Goal: Transaction & Acquisition: Purchase product/service

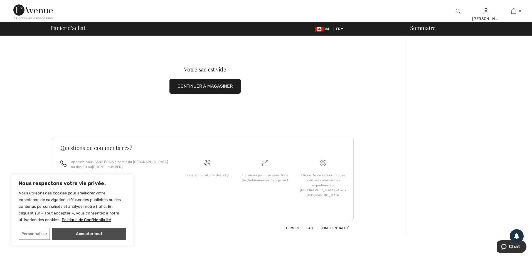
click at [86, 234] on button "Accepter tout" at bounding box center [89, 234] width 74 height 12
checkbox input "true"
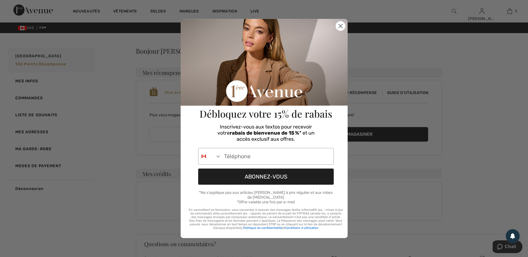
click at [338, 24] on icon "Close dialog" at bounding box center [341, 26] width 10 height 10
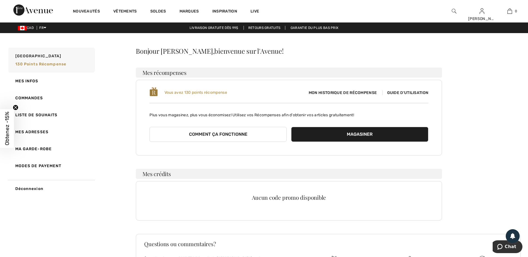
click at [355, 92] on span "Mon historique de récompense" at bounding box center [342, 93] width 77 height 6
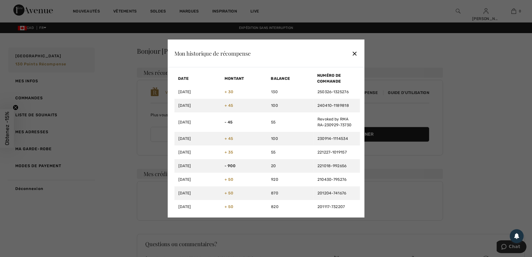
click at [358, 52] on div "✕" at bounding box center [355, 54] width 6 height 12
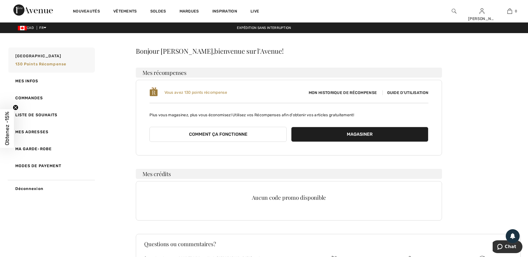
click at [406, 94] on span "Guide d'utilisation" at bounding box center [405, 92] width 46 height 5
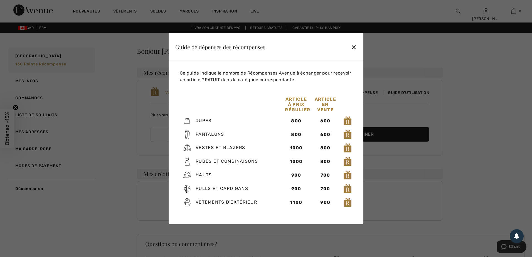
click at [354, 43] on div "✕" at bounding box center [354, 47] width 6 height 12
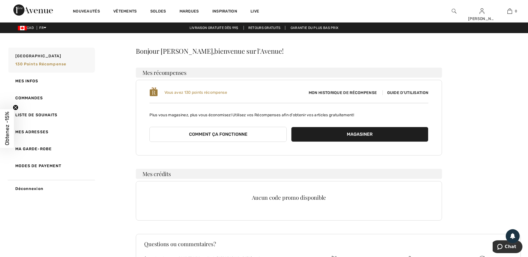
click at [345, 134] on button "Magasiner" at bounding box center [359, 134] width 137 height 15
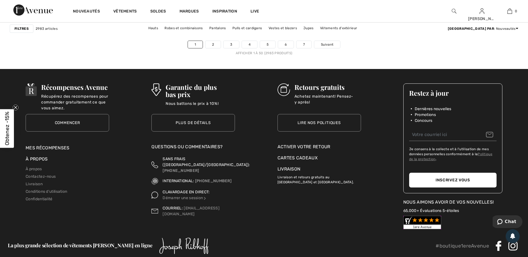
scroll to position [3257, 0]
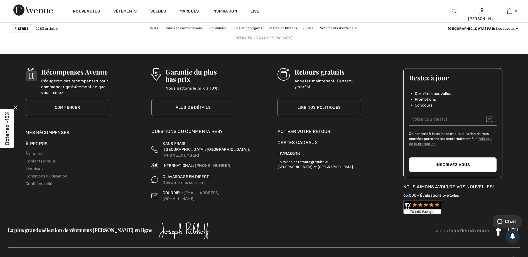
click at [208, 33] on link "2" at bounding box center [212, 29] width 15 height 7
click at [300, 26] on link "Vestes et blazers" at bounding box center [283, 27] width 34 height 7
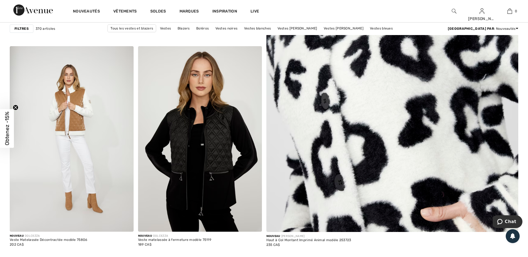
scroll to position [251, 0]
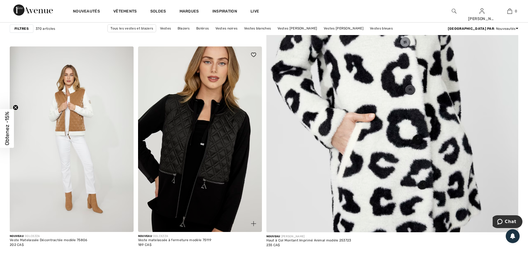
click at [222, 134] on img at bounding box center [200, 139] width 124 height 186
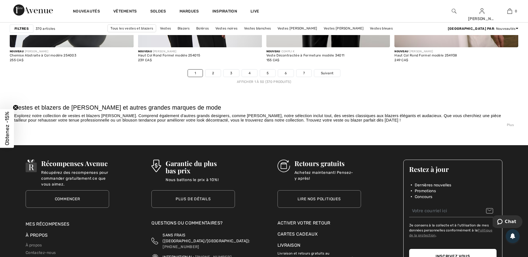
scroll to position [3201, 0]
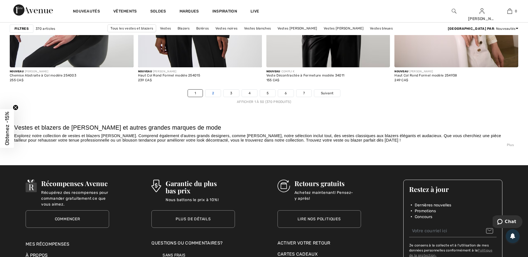
click at [213, 90] on link "2" at bounding box center [212, 93] width 15 height 7
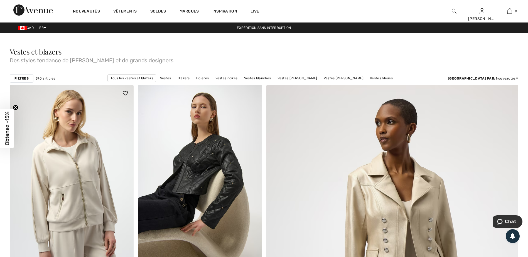
click at [84, 203] on img at bounding box center [72, 178] width 124 height 186
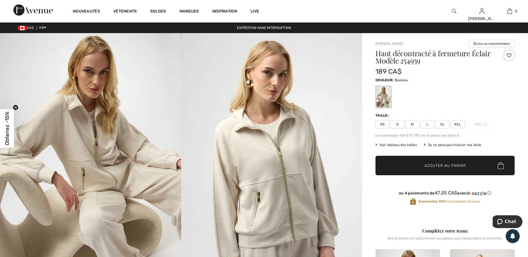
click at [410, 125] on span "M" at bounding box center [413, 124] width 14 height 8
click at [436, 165] on span "Ajouter au panier" at bounding box center [444, 166] width 41 height 6
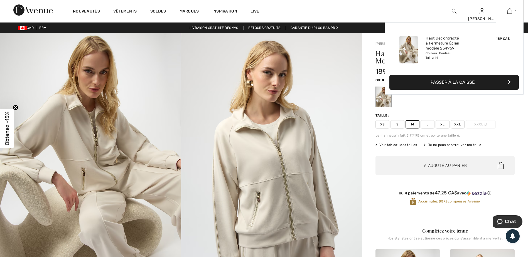
click at [449, 78] on button "Passer à la caisse" at bounding box center [453, 82] width 129 height 15
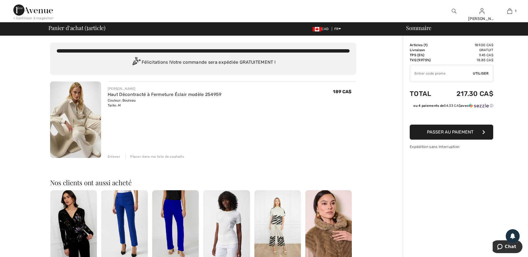
click at [451, 133] on span "Passer au paiement" at bounding box center [450, 131] width 46 height 5
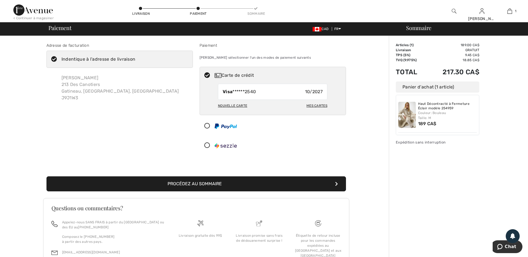
click at [211, 183] on button "Procédez au sommaire" at bounding box center [196, 183] width 300 height 15
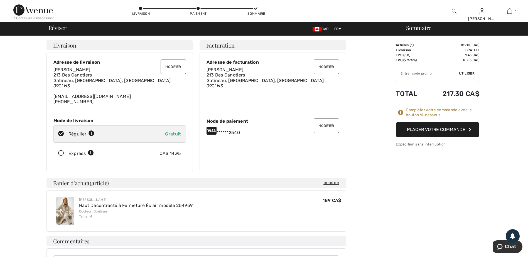
click at [325, 125] on button "Modifier" at bounding box center [326, 126] width 25 height 14
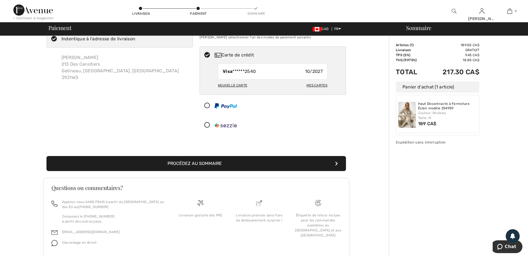
click at [319, 85] on div "Mes cartes" at bounding box center [316, 85] width 21 height 9
radio input "true"
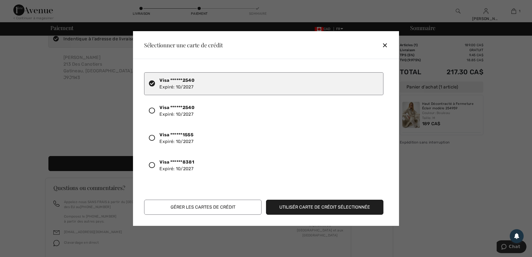
click at [359, 208] on button "Utilisér carte de crédit sélectionnée" at bounding box center [324, 207] width 117 height 15
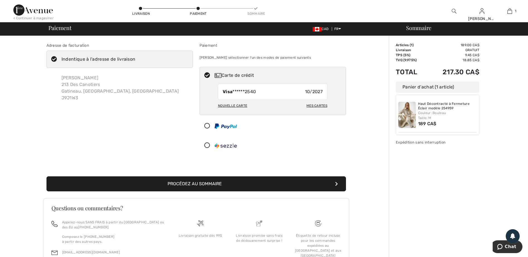
click at [198, 181] on button "Procédez au sommaire" at bounding box center [196, 183] width 300 height 15
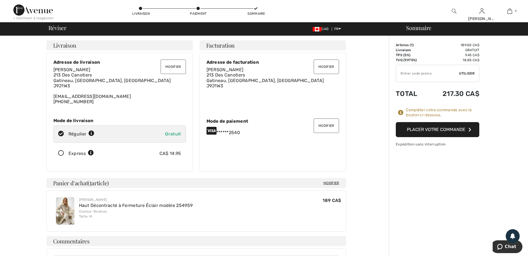
click at [458, 128] on button "Placer votre commande" at bounding box center [438, 129] width 84 height 15
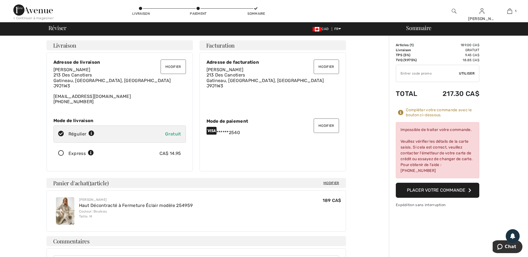
click at [325, 128] on button "Modifier" at bounding box center [326, 126] width 25 height 14
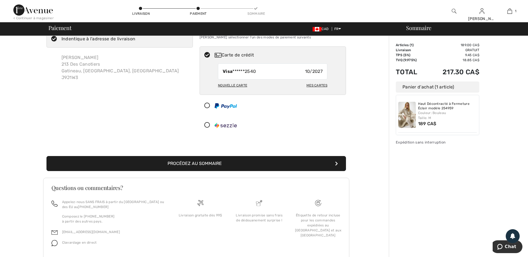
click at [310, 85] on div "Mes cartes" at bounding box center [316, 85] width 21 height 9
radio input "true"
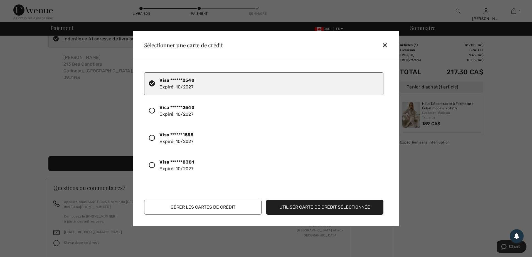
click at [174, 166] on div "Visa ******8381 Expiré: 10/2027" at bounding box center [176, 165] width 35 height 13
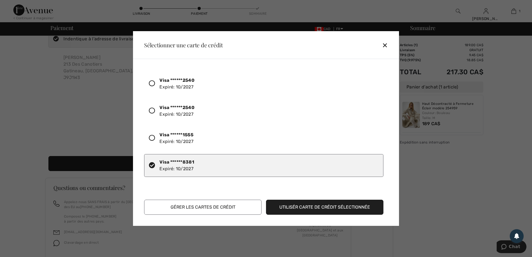
click at [312, 208] on button "Utilisér carte de crédit sélectionnée" at bounding box center [324, 207] width 117 height 15
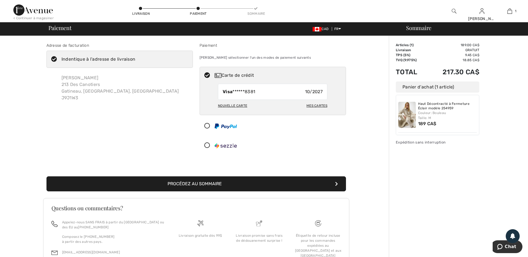
click at [287, 94] on div "Visa ******8381 10/2027" at bounding box center [272, 92] width 109 height 16
radio input "true"
click at [359, 88] on div "Adresse de facturation Indentique à l'adresse de livraison Sylvie Gosselin 213 …" at bounding box center [196, 166] width 386 height 260
click at [215, 183] on button "Procédez au sommaire" at bounding box center [196, 183] width 300 height 15
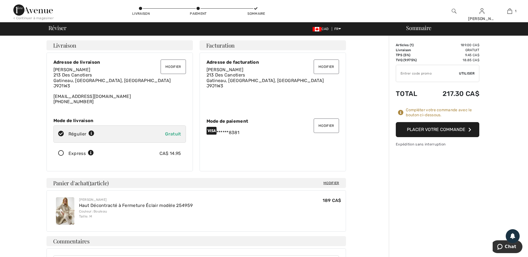
click at [332, 126] on button "Modifier" at bounding box center [326, 126] width 25 height 14
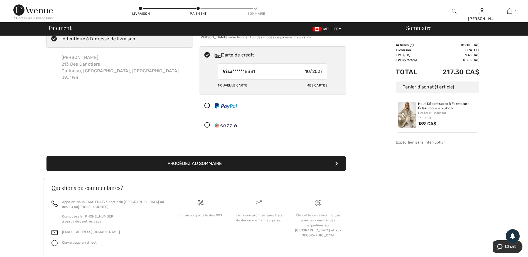
click at [197, 164] on button "Procédez au sommaire" at bounding box center [196, 163] width 300 height 15
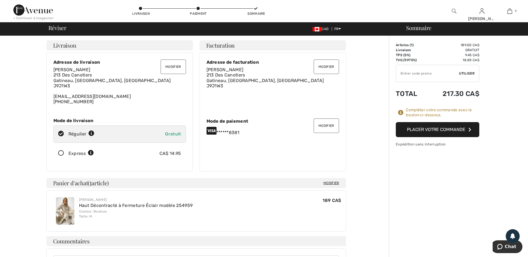
click at [465, 130] on button "Placer votre commande" at bounding box center [438, 129] width 84 height 15
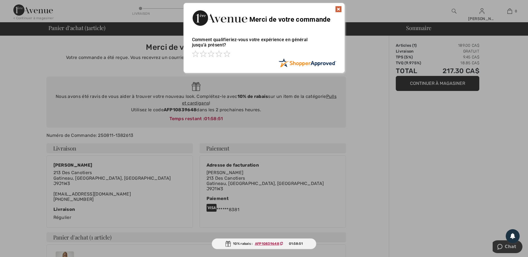
click at [340, 6] on img at bounding box center [338, 9] width 7 height 7
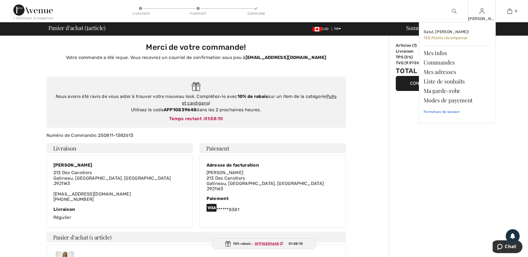
click at [452, 112] on link "Fermeture de session" at bounding box center [457, 112] width 67 height 14
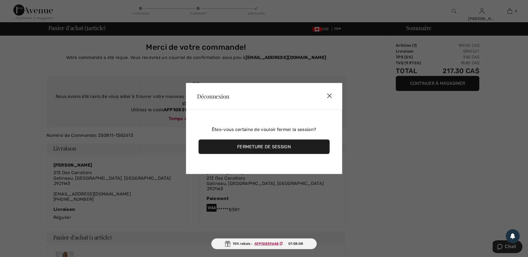
click at [289, 146] on div "Fermeture de session" at bounding box center [263, 147] width 131 height 14
